Goal: Task Accomplishment & Management: Manage account settings

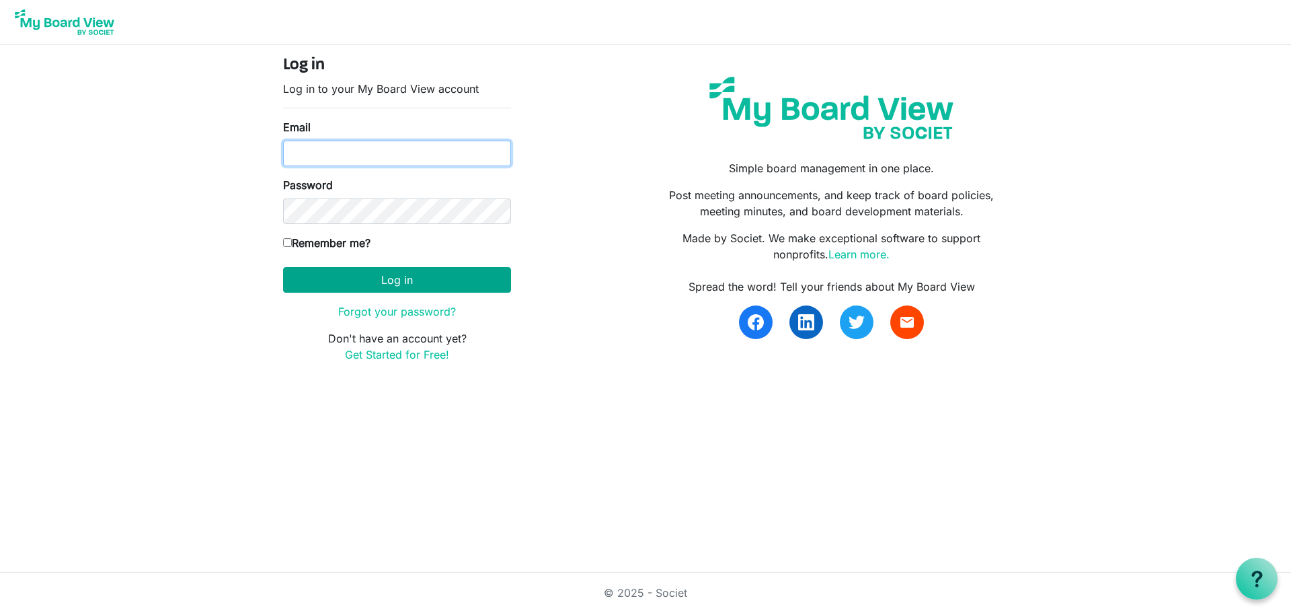
type input "[PERSON_NAME][EMAIL_ADDRESS][DOMAIN_NAME]"
click at [377, 280] on button "Log in" at bounding box center [397, 280] width 228 height 26
click at [399, 278] on button "Log in" at bounding box center [397, 280] width 228 height 26
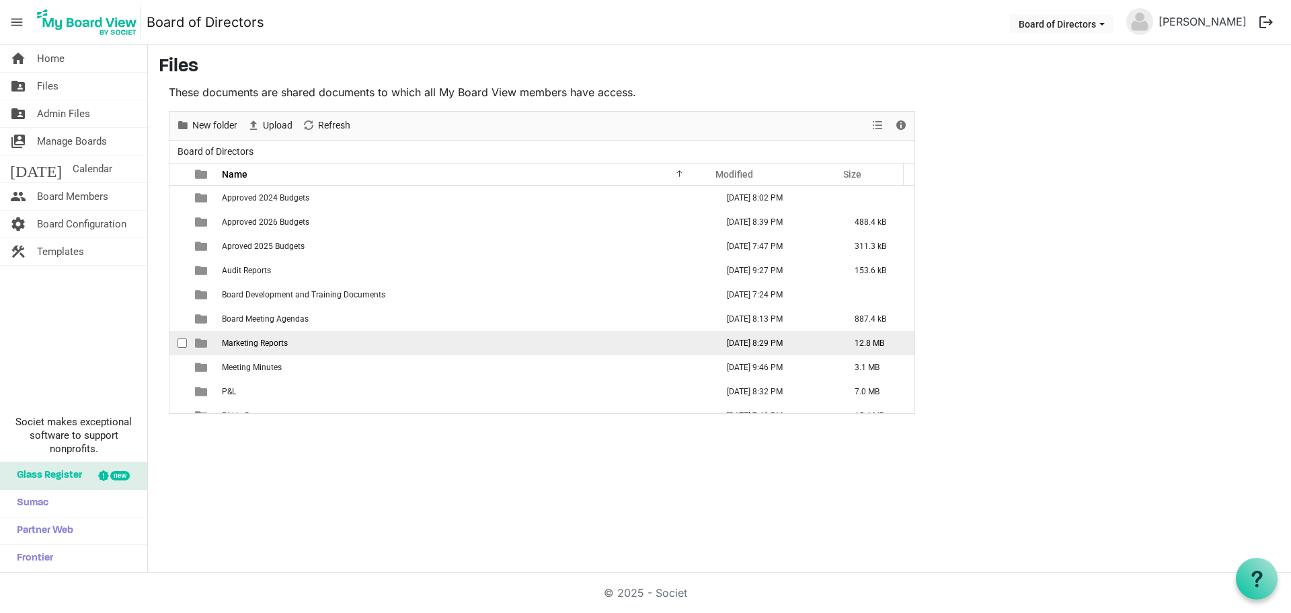
click at [264, 339] on span "Marketing Reports" at bounding box center [255, 342] width 66 height 9
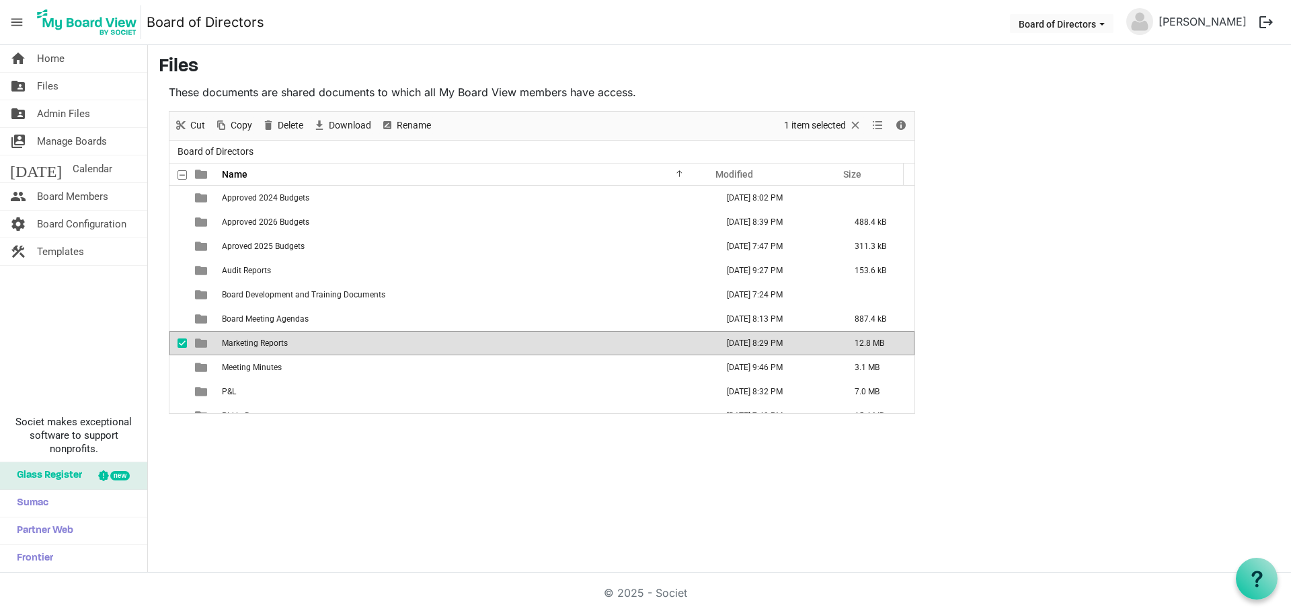
click at [264, 339] on span "Marketing Reports" at bounding box center [255, 342] width 66 height 9
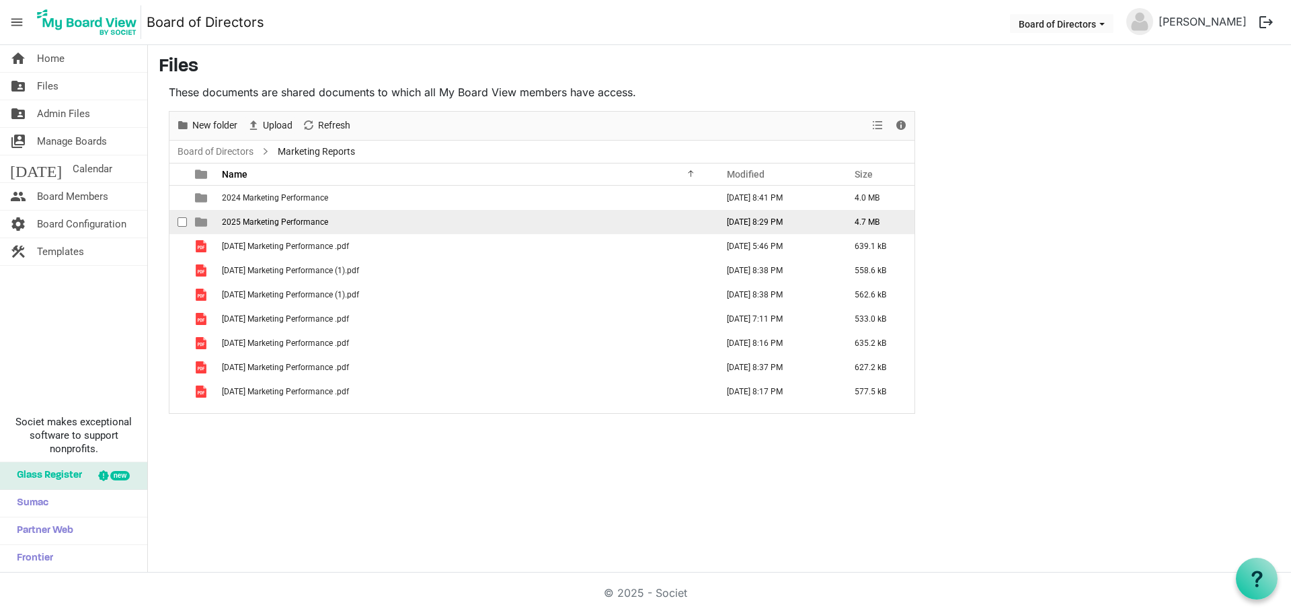
click at [267, 226] on span "2025 Marketing Performance" at bounding box center [275, 221] width 106 height 9
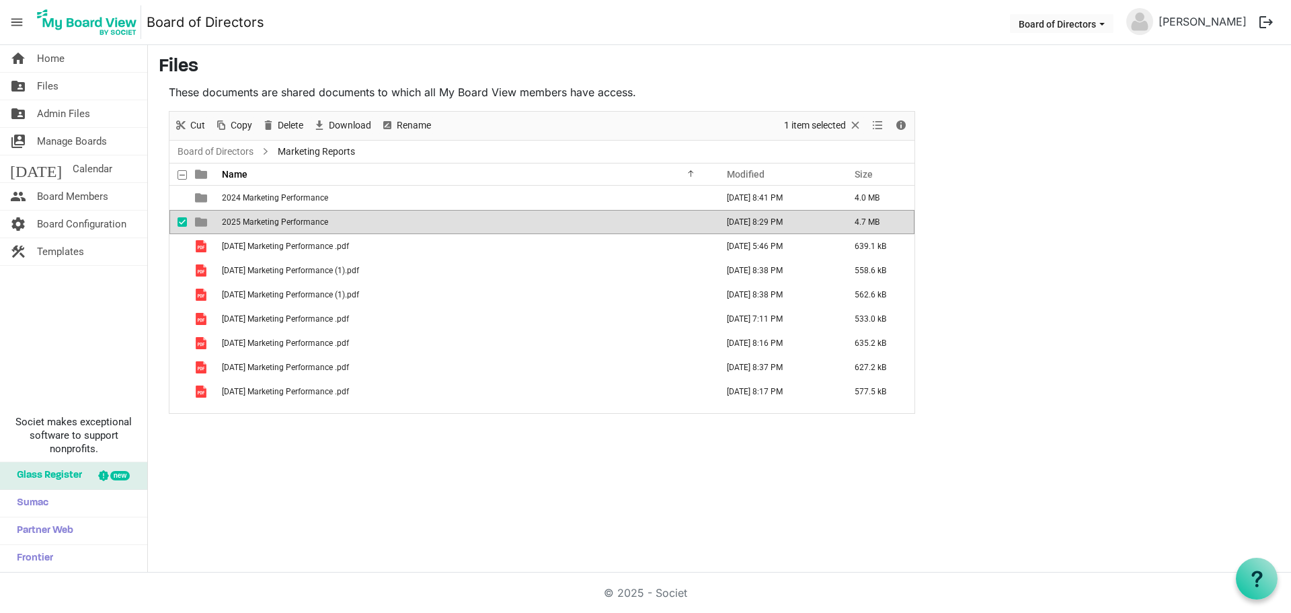
click at [267, 226] on span "2025 Marketing Performance" at bounding box center [275, 221] width 106 height 9
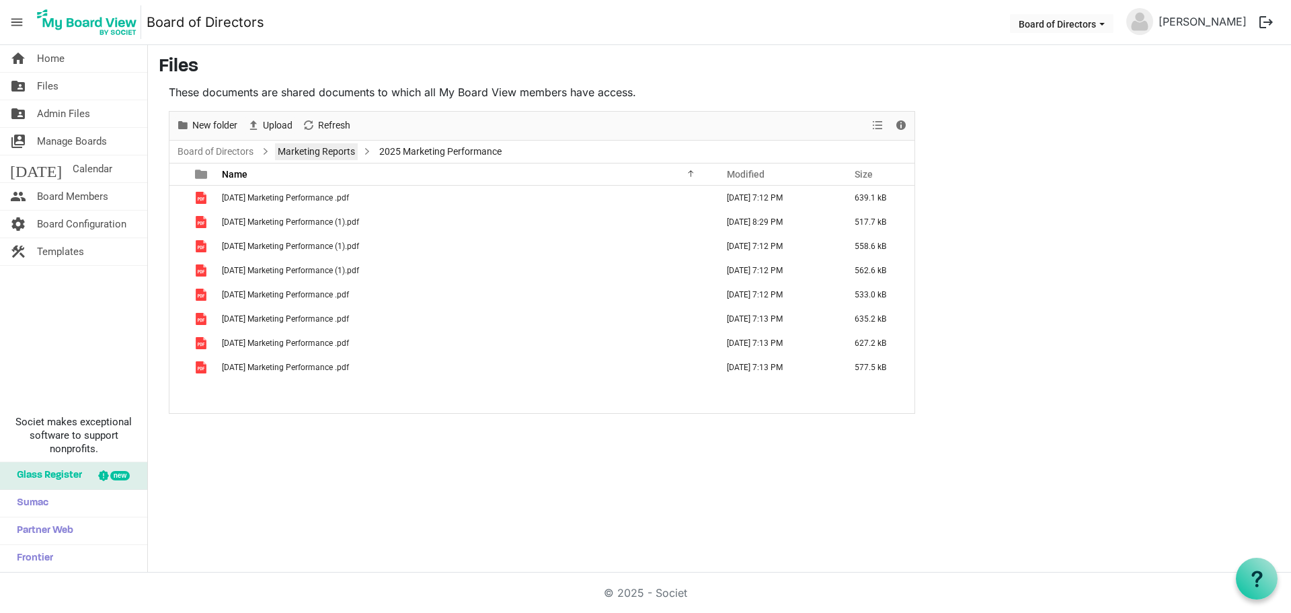
click at [323, 151] on link "Marketing Reports" at bounding box center [316, 151] width 83 height 17
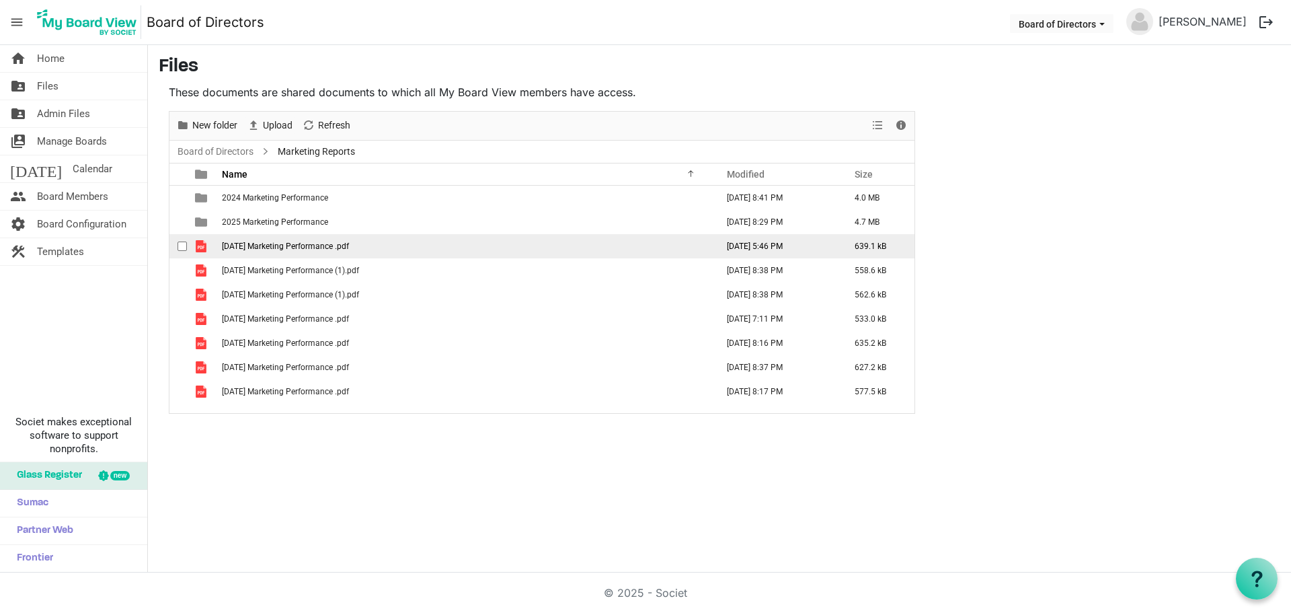
click at [333, 248] on span "[DATE] Marketing Performance .pdf" at bounding box center [285, 245] width 127 height 9
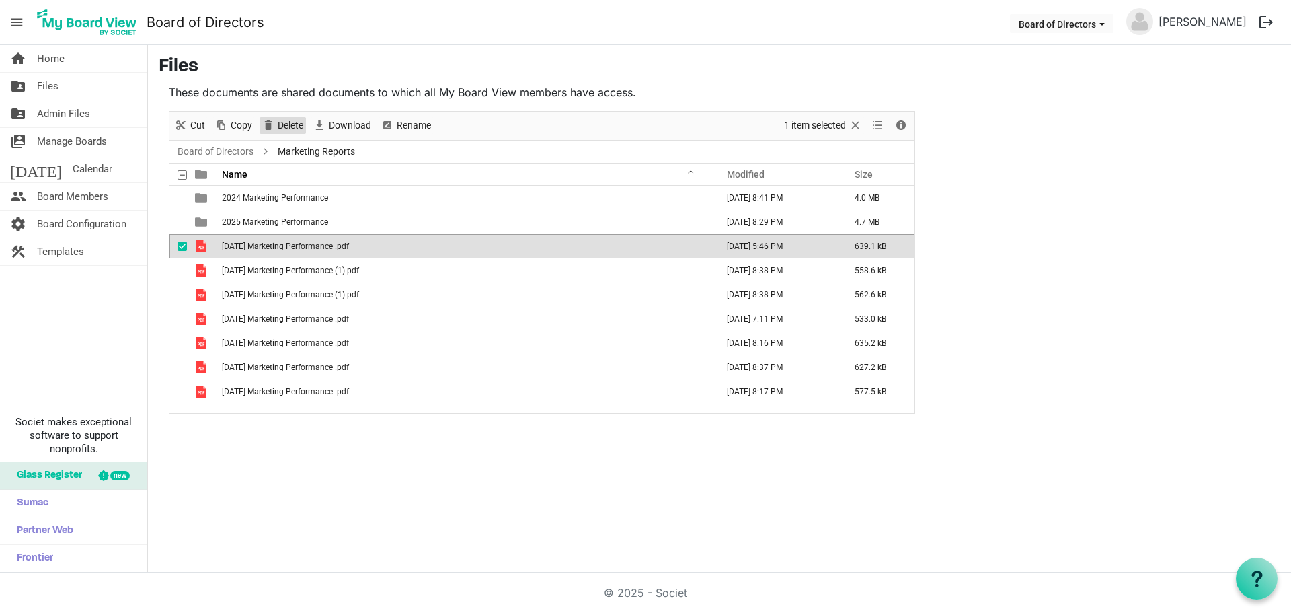
click at [283, 122] on span "Delete" at bounding box center [290, 125] width 28 height 17
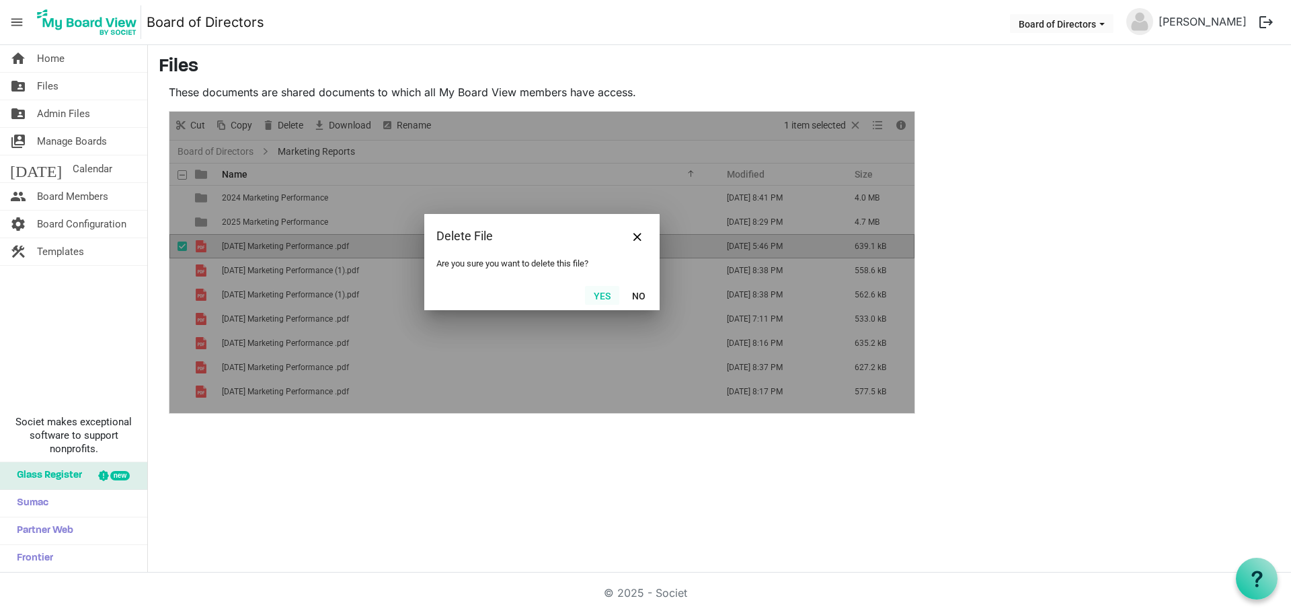
click at [603, 295] on button "Yes" at bounding box center [602, 295] width 34 height 19
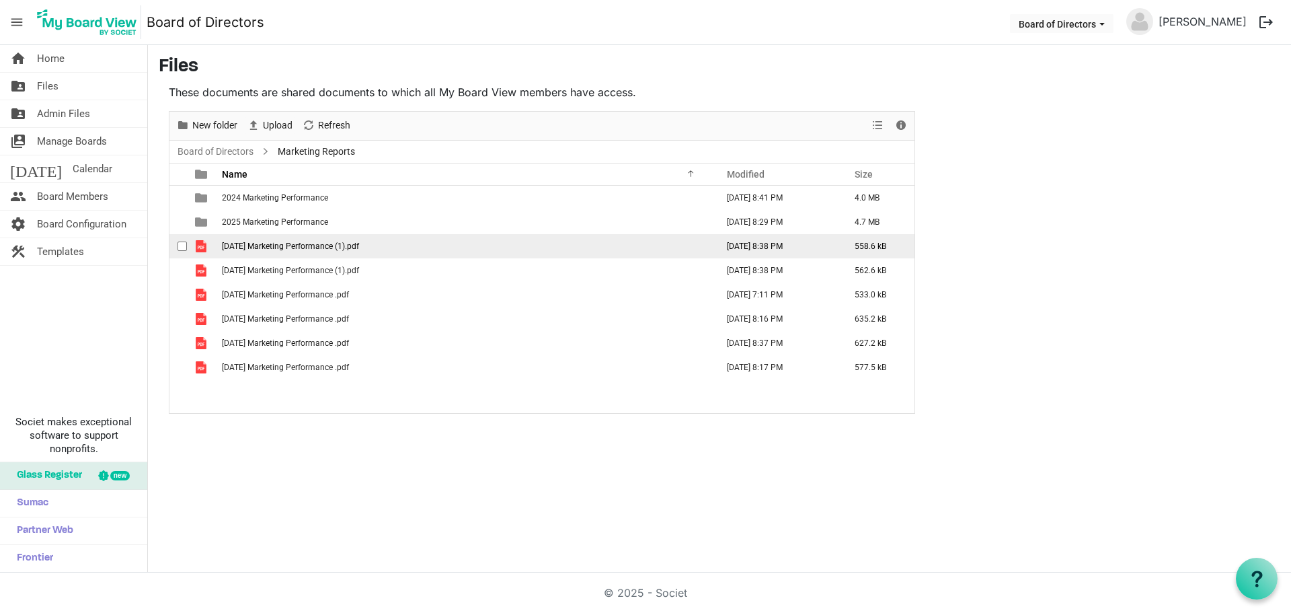
click at [282, 241] on span "[DATE] Marketing Performance (1).pdf" at bounding box center [290, 245] width 137 height 9
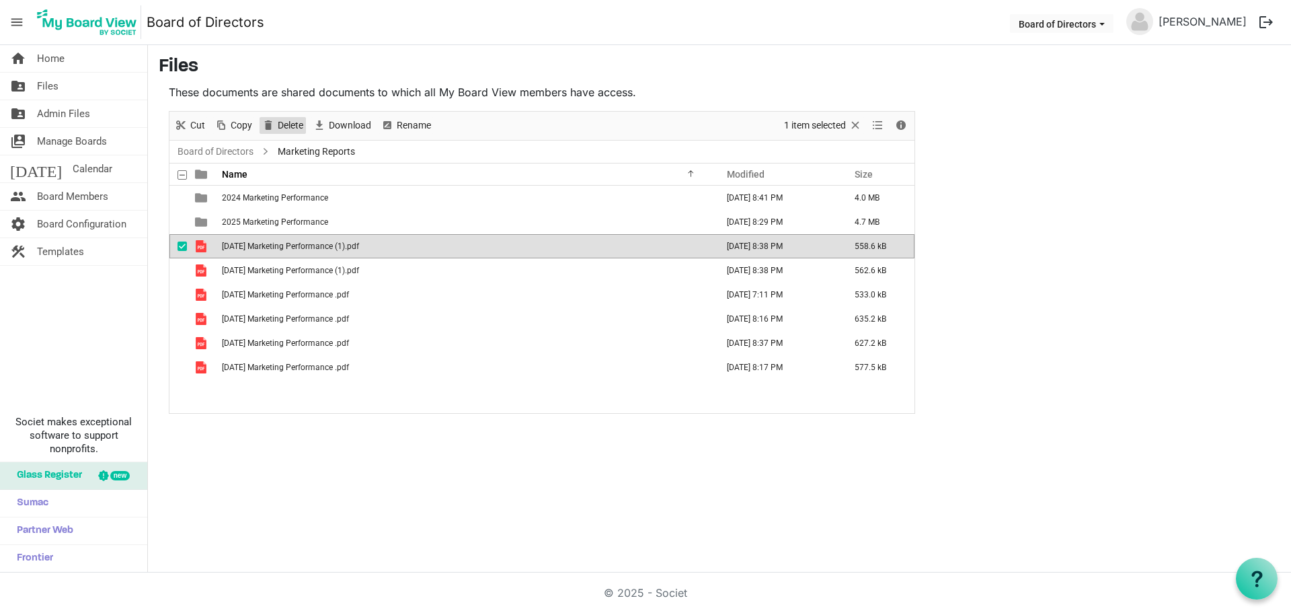
click at [281, 122] on span "Delete" at bounding box center [290, 125] width 28 height 17
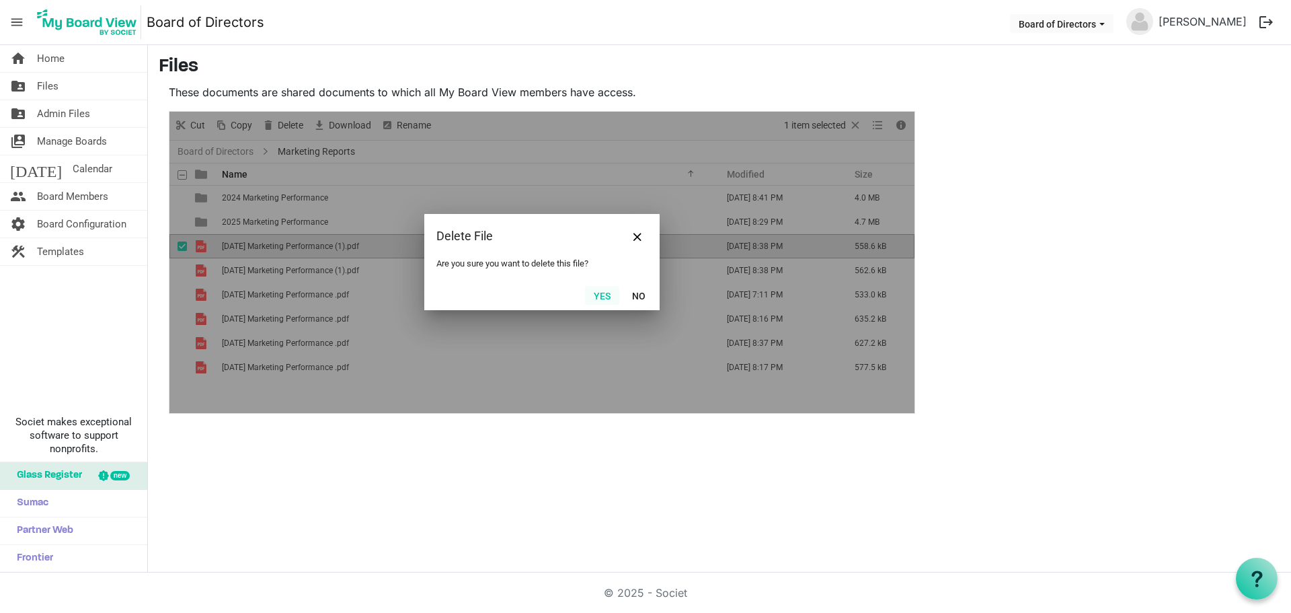
click at [606, 297] on button "Yes" at bounding box center [602, 295] width 34 height 19
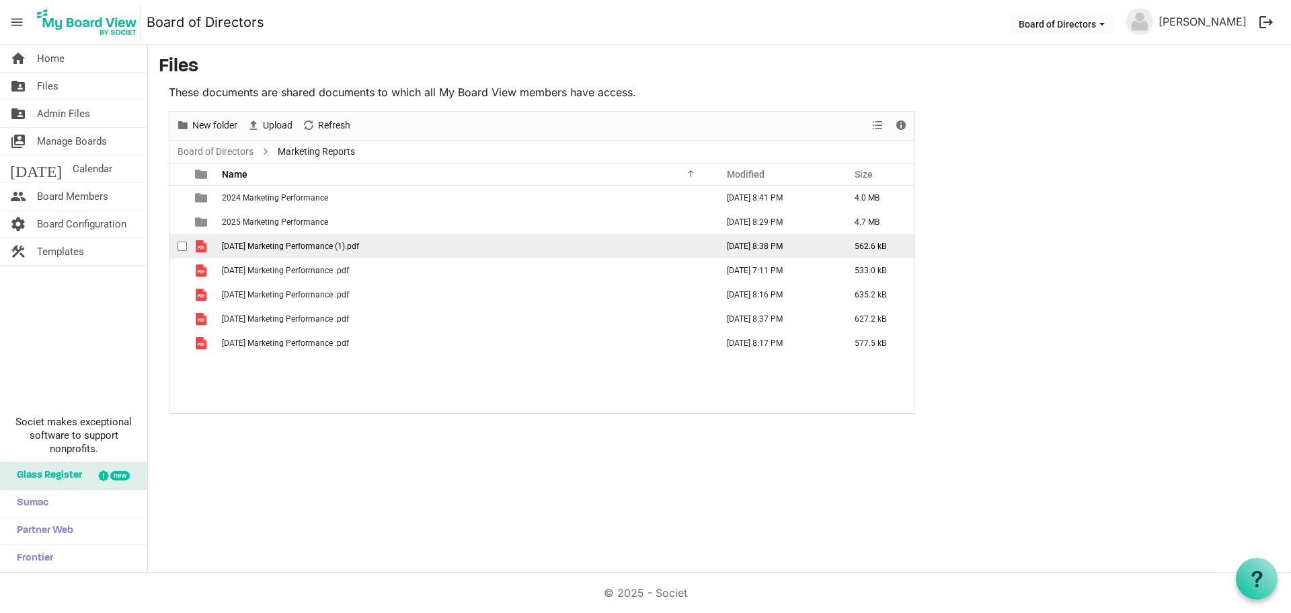
click at [288, 241] on span "[DATE] Marketing Performance (1).pdf" at bounding box center [290, 245] width 137 height 9
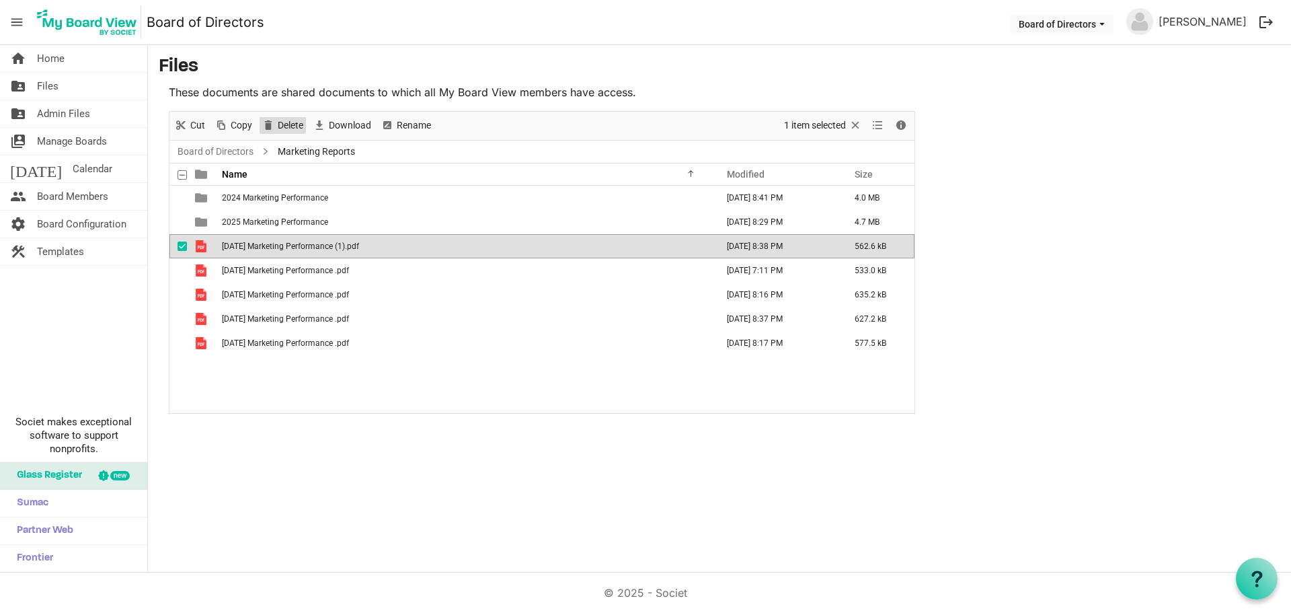
click at [279, 124] on span "Delete" at bounding box center [290, 125] width 28 height 17
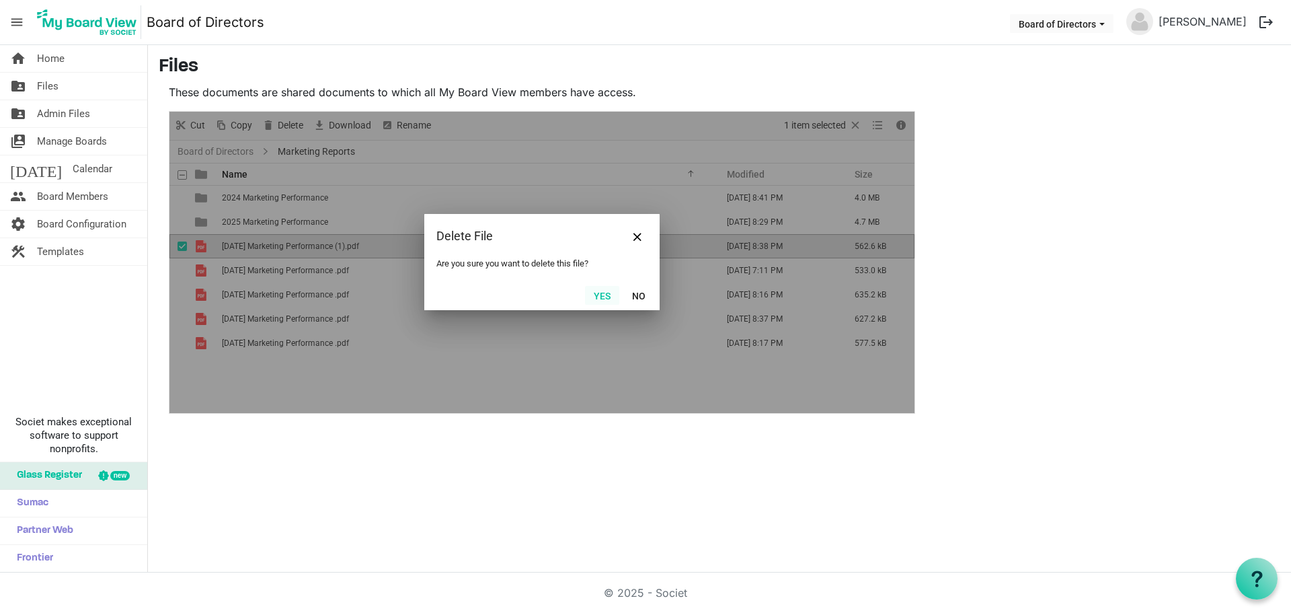
click at [601, 295] on button "Yes" at bounding box center [602, 295] width 34 height 19
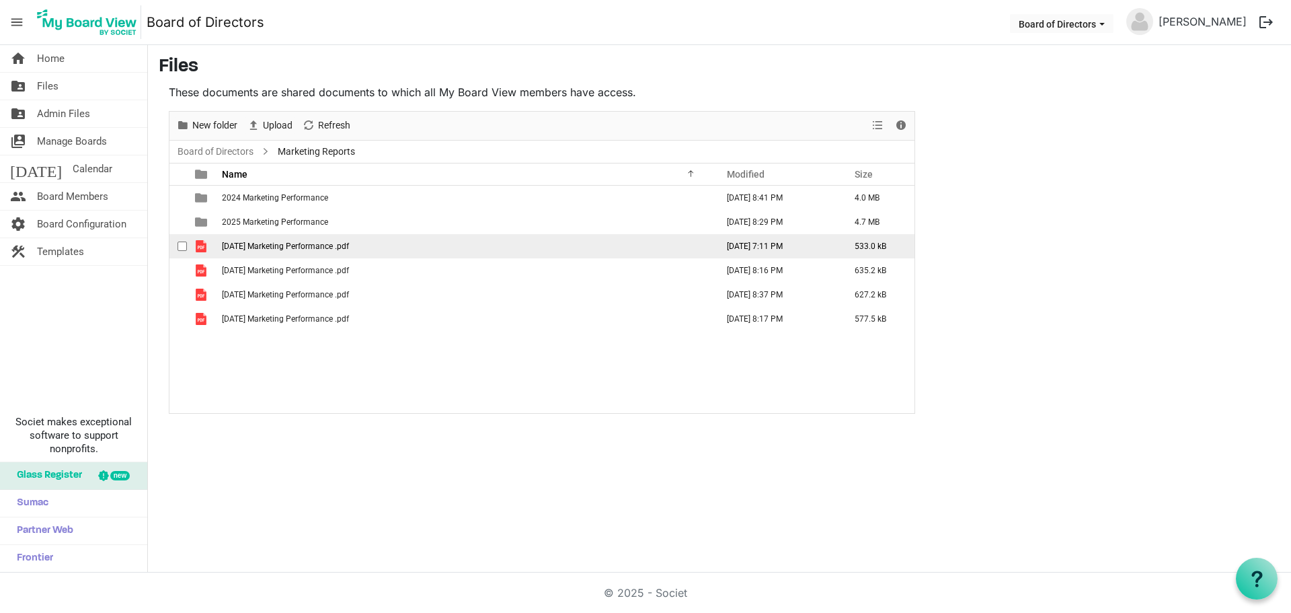
click at [266, 249] on span "[DATE] Marketing Performance .pdf" at bounding box center [285, 245] width 127 height 9
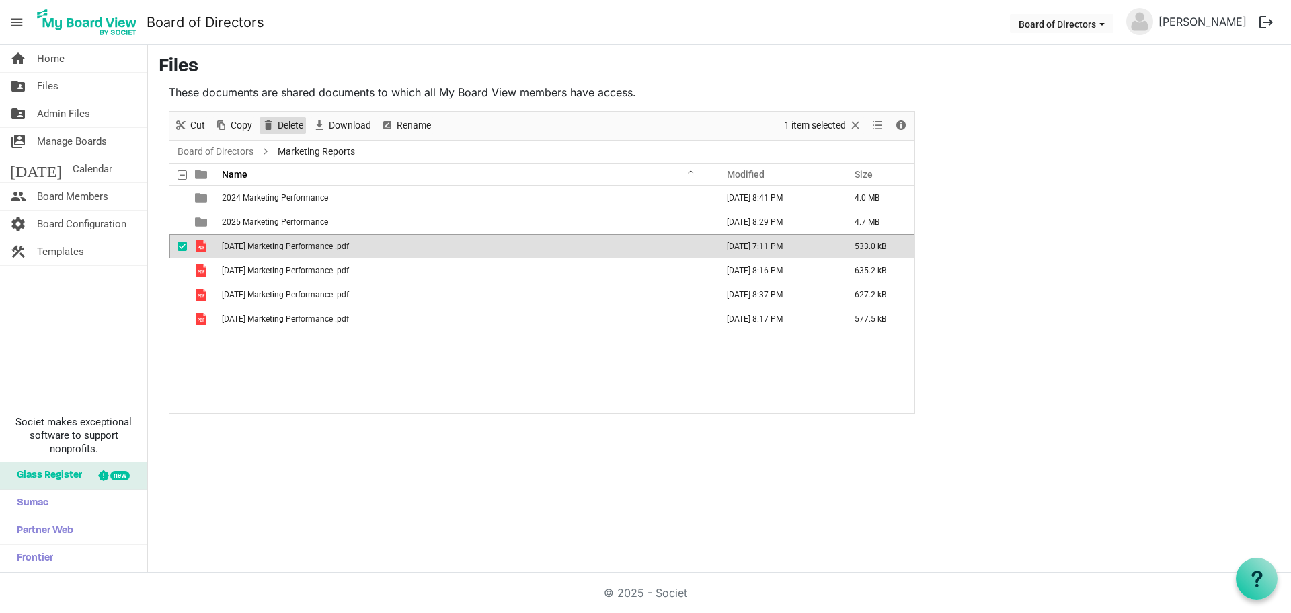
click at [276, 125] on span "Delete" at bounding box center [290, 125] width 28 height 17
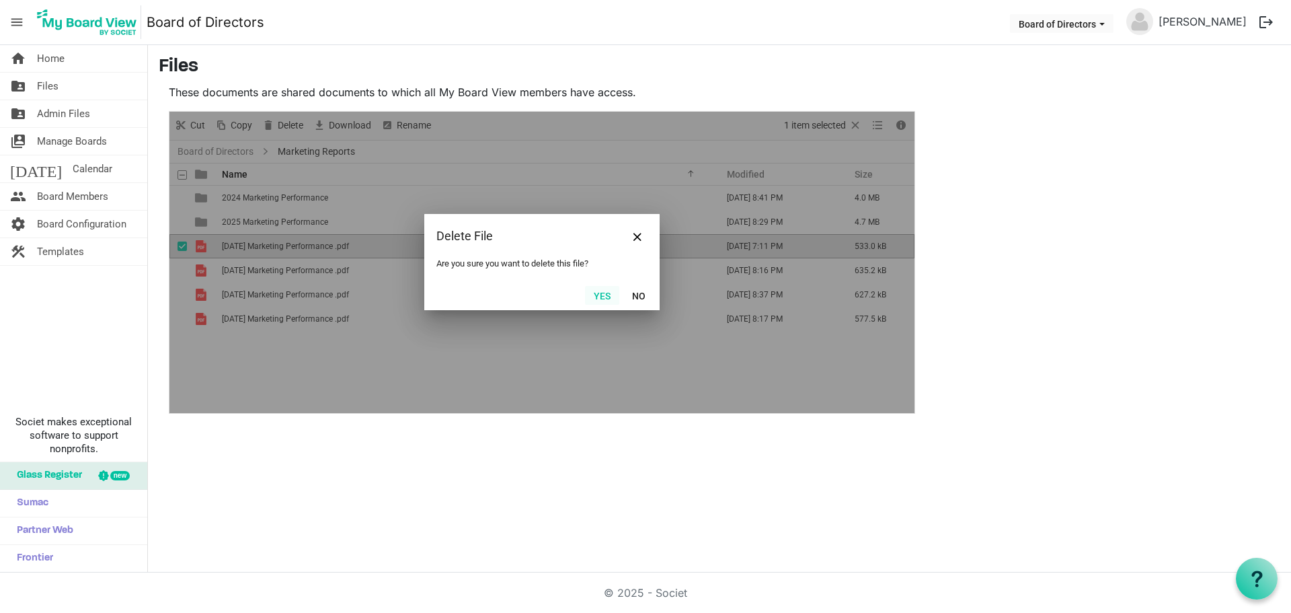
click at [601, 299] on button "Yes" at bounding box center [602, 295] width 34 height 19
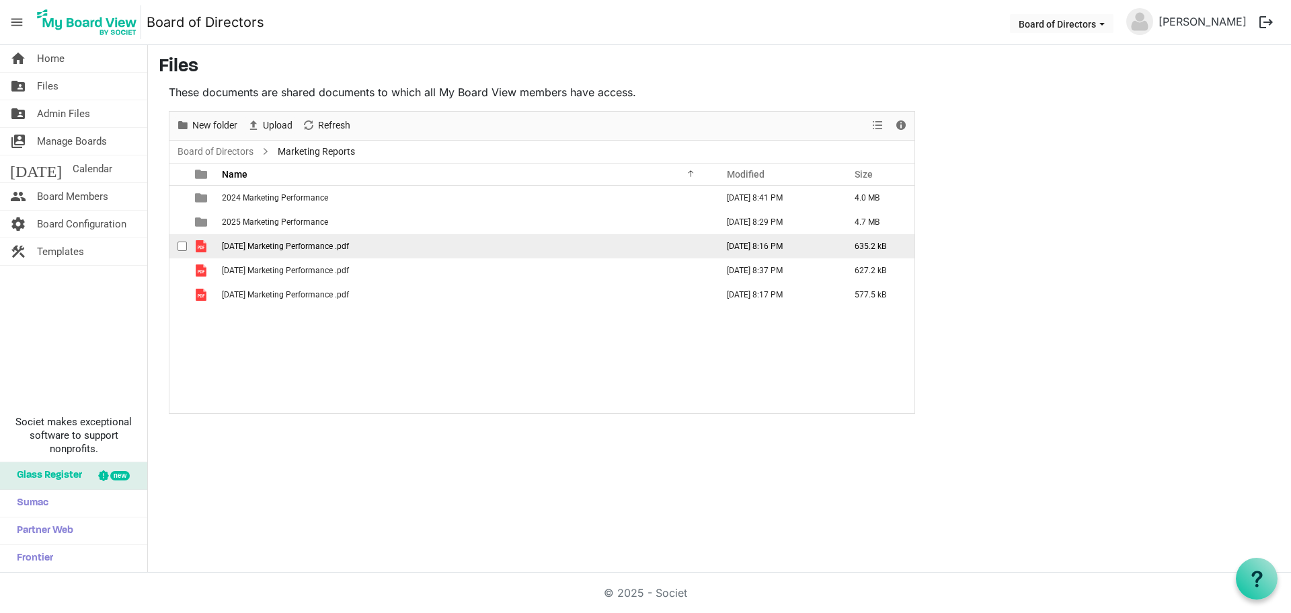
click at [243, 249] on span "[DATE] Marketing Performance .pdf" at bounding box center [285, 245] width 127 height 9
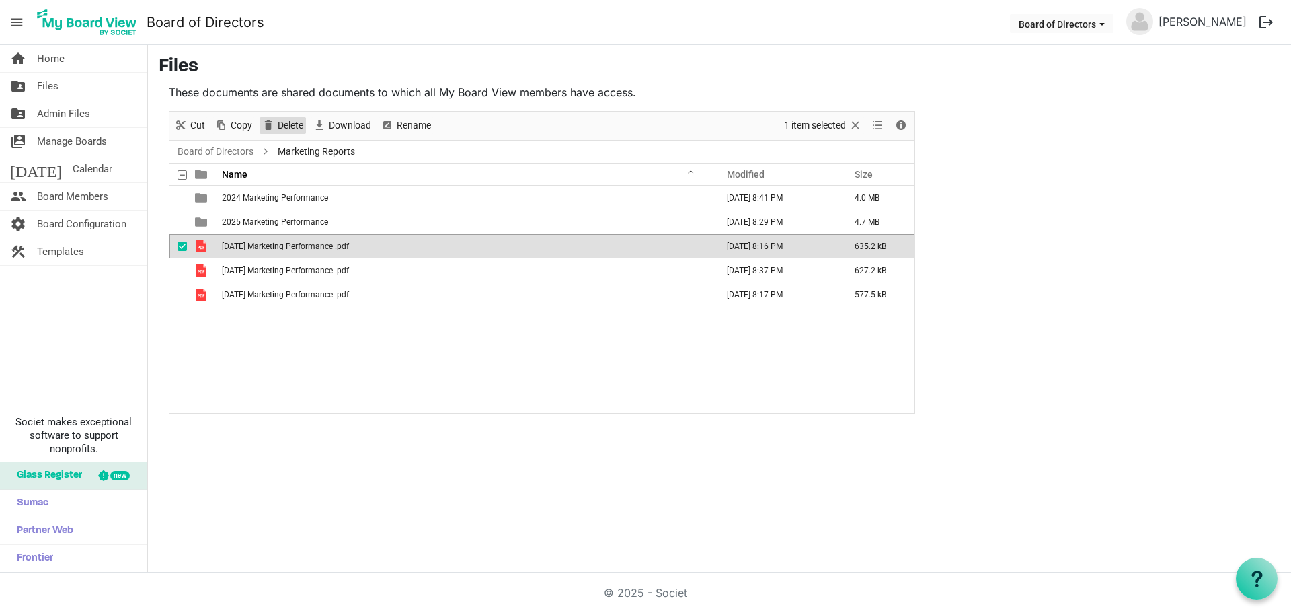
click at [282, 127] on span "Delete" at bounding box center [290, 125] width 28 height 17
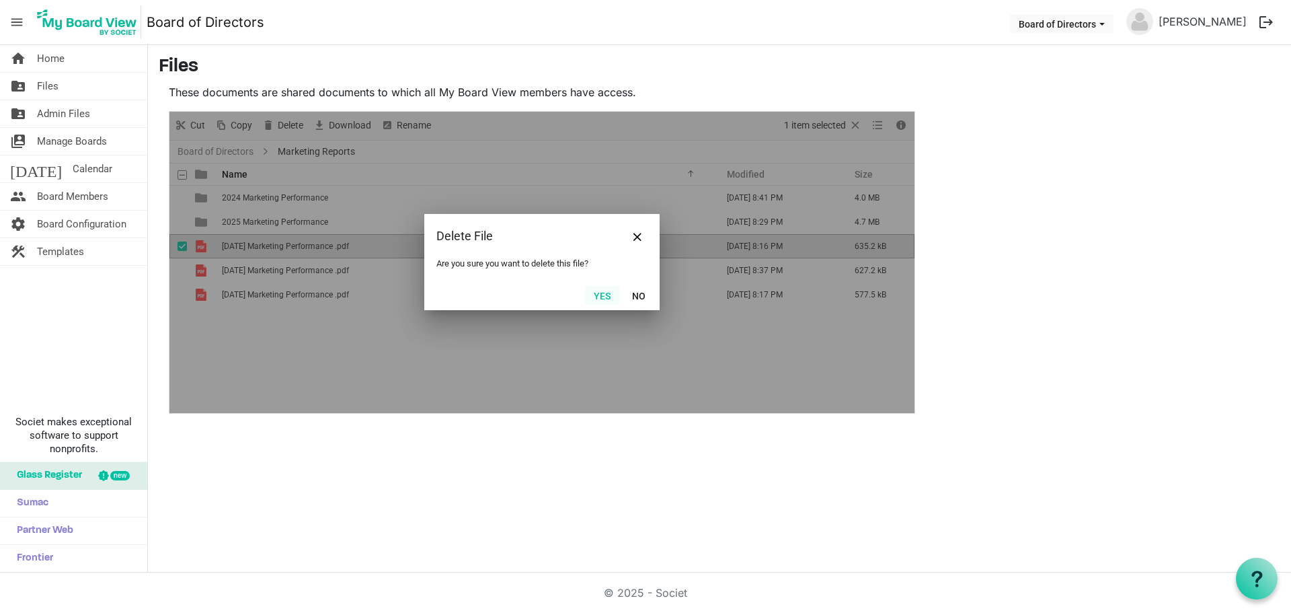
click at [602, 297] on button "Yes" at bounding box center [602, 295] width 34 height 19
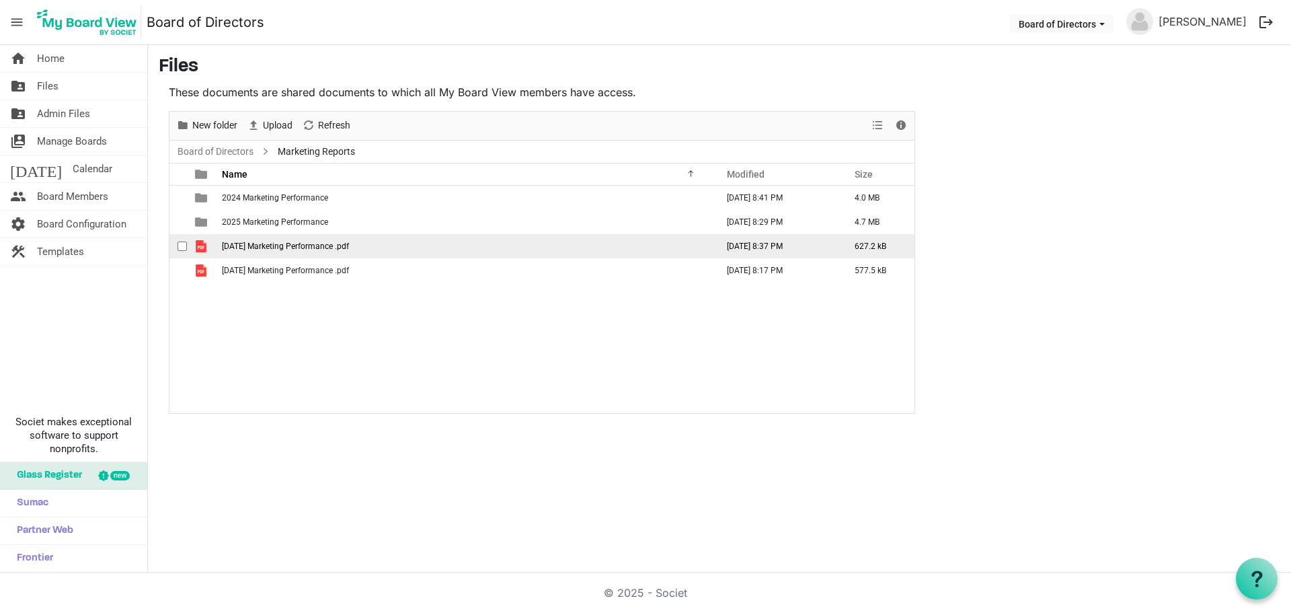
click at [259, 243] on span "[DATE] Marketing Performance .pdf" at bounding box center [285, 245] width 127 height 9
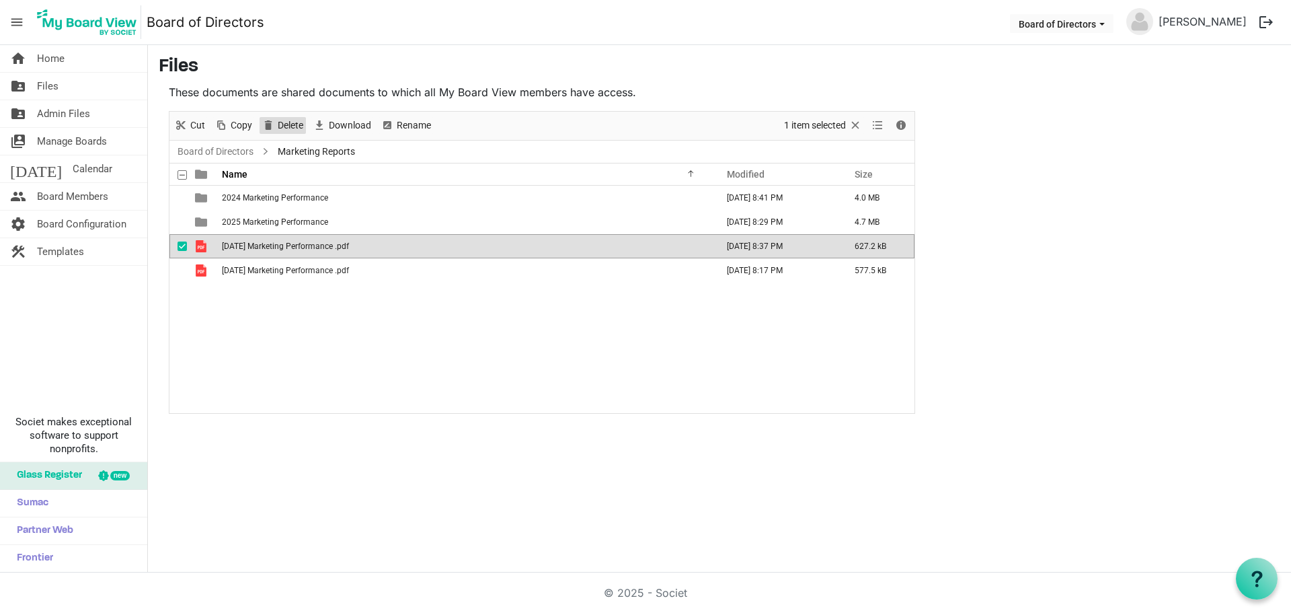
click at [292, 122] on span "Delete" at bounding box center [290, 125] width 28 height 17
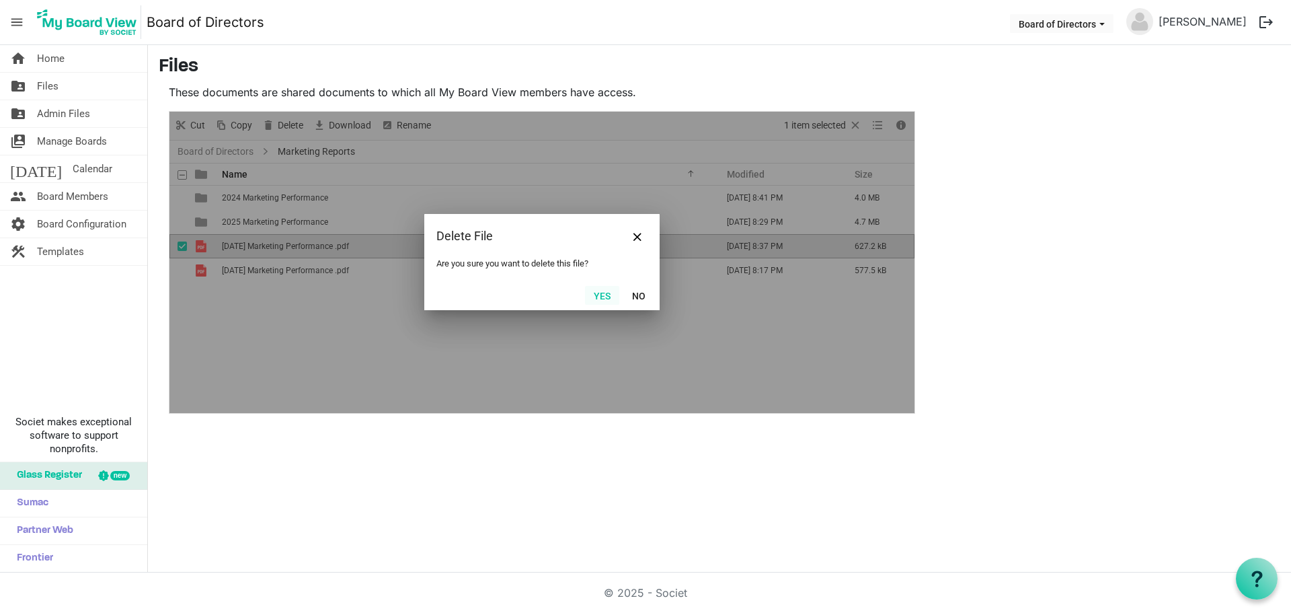
click at [605, 295] on button "Yes" at bounding box center [602, 295] width 34 height 19
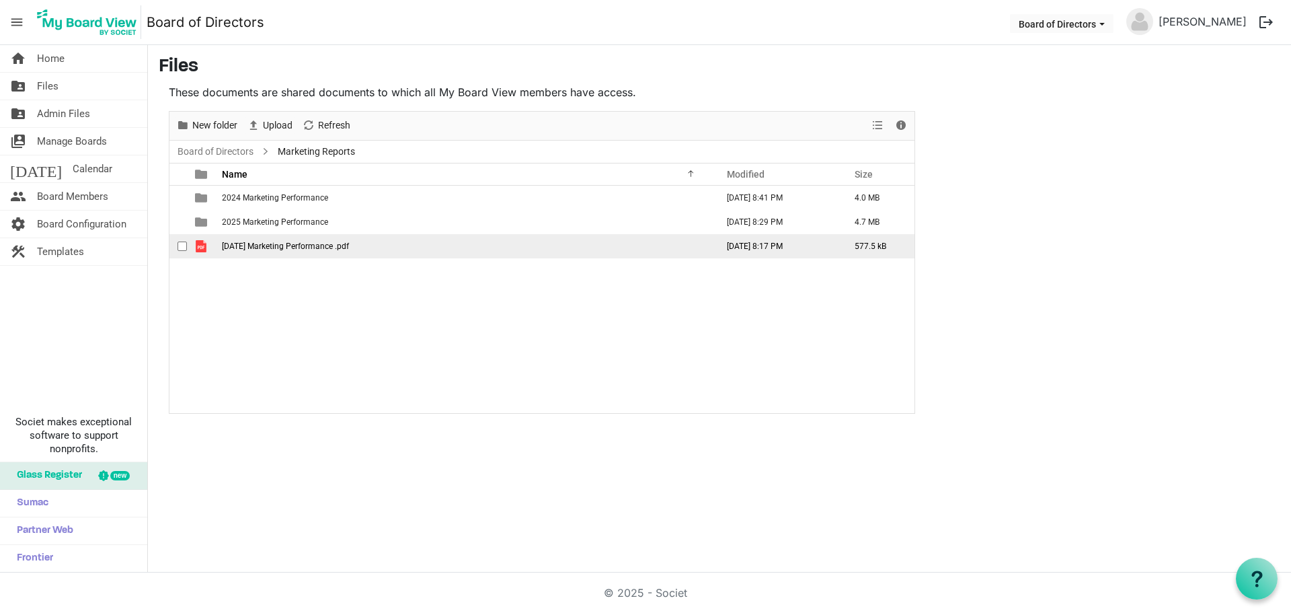
click at [271, 246] on span "[DATE] Marketing Performance .pdf" at bounding box center [285, 245] width 127 height 9
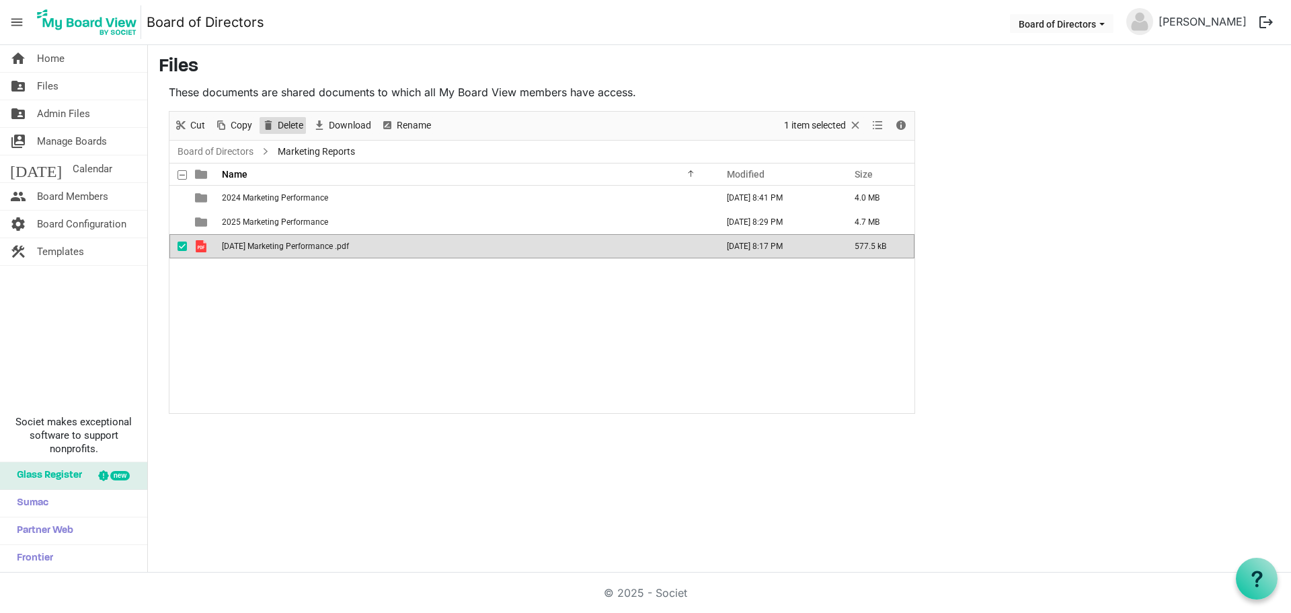
click at [286, 126] on span "Delete" at bounding box center [290, 125] width 28 height 17
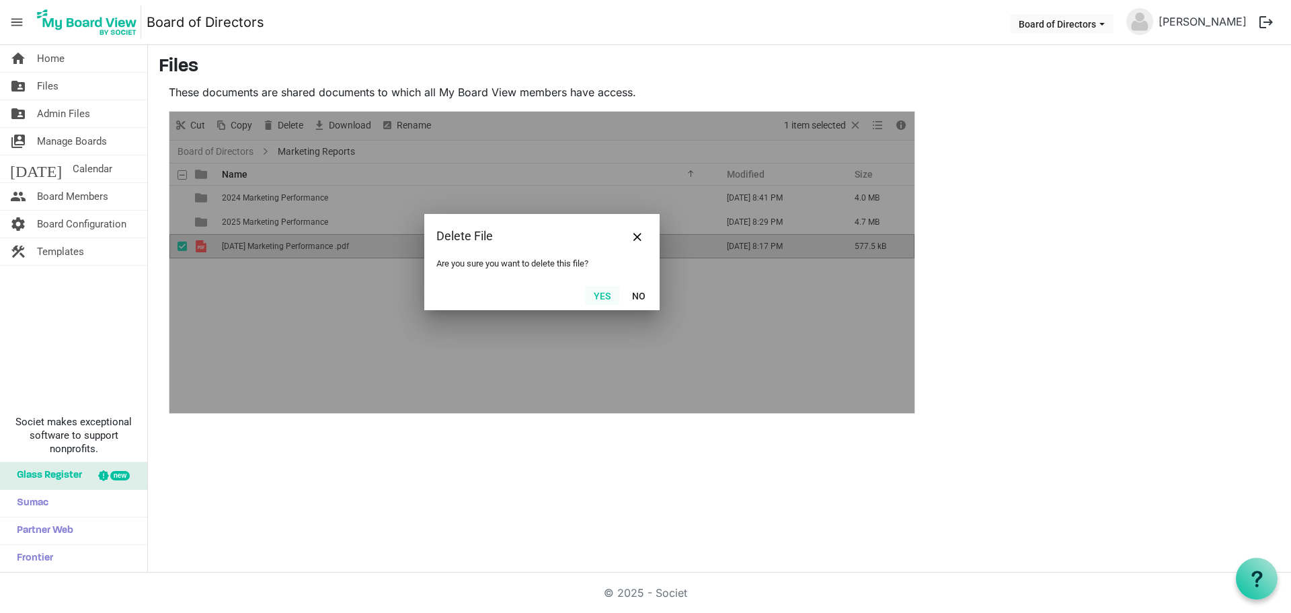
click at [606, 295] on button "Yes" at bounding box center [602, 295] width 34 height 19
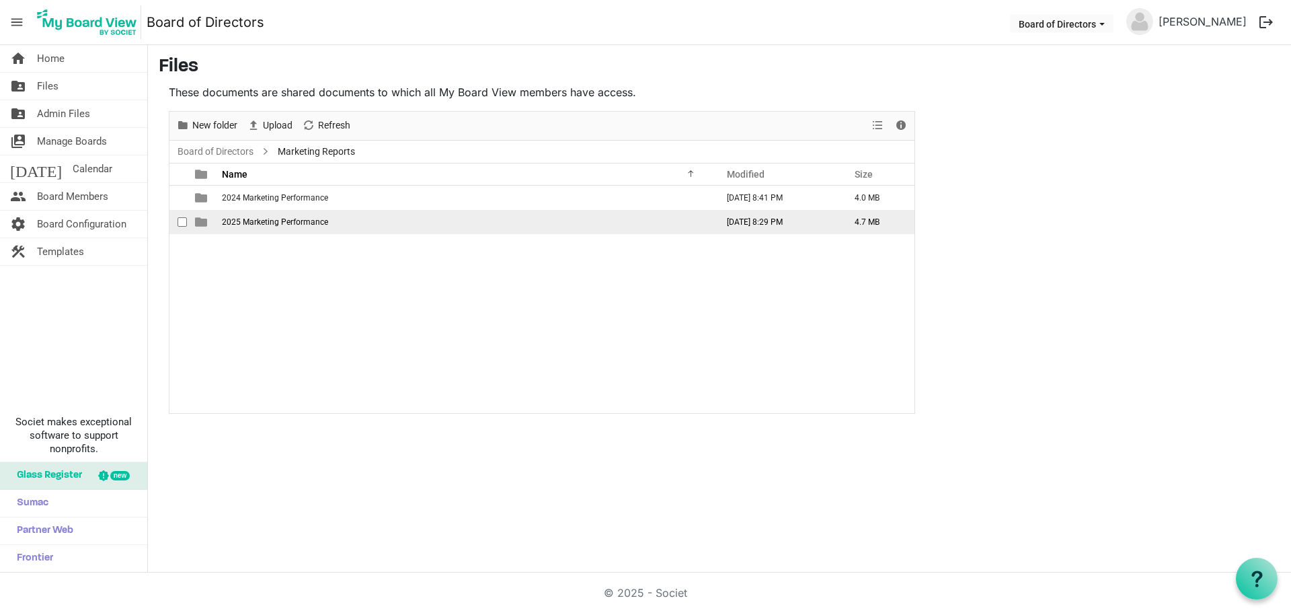
click at [243, 227] on td "2025 Marketing Performance" at bounding box center [465, 222] width 495 height 24
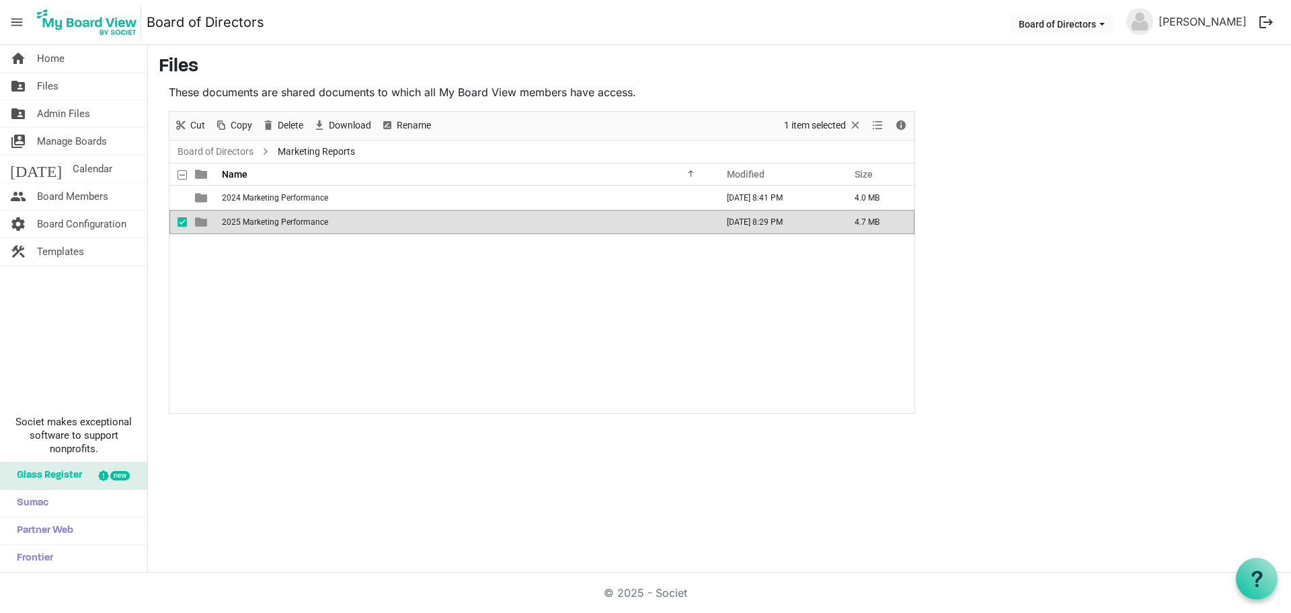
click at [243, 227] on td "2025 Marketing Performance" at bounding box center [465, 222] width 495 height 24
